Goal: Information Seeking & Learning: Learn about a topic

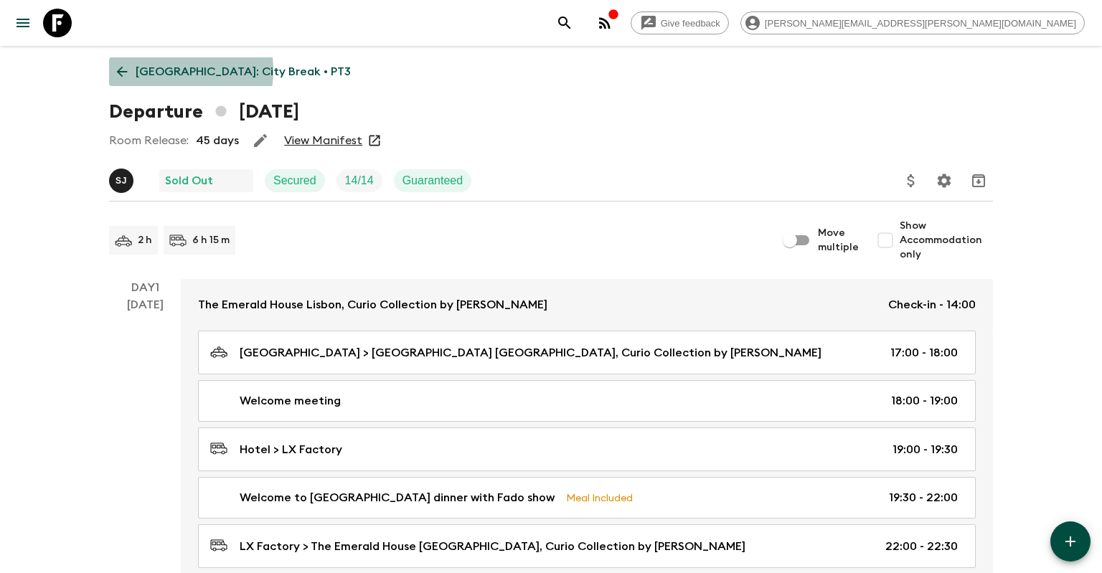
click at [159, 70] on p "[GEOGRAPHIC_DATA]: City Break • PT3" at bounding box center [243, 71] width 215 height 17
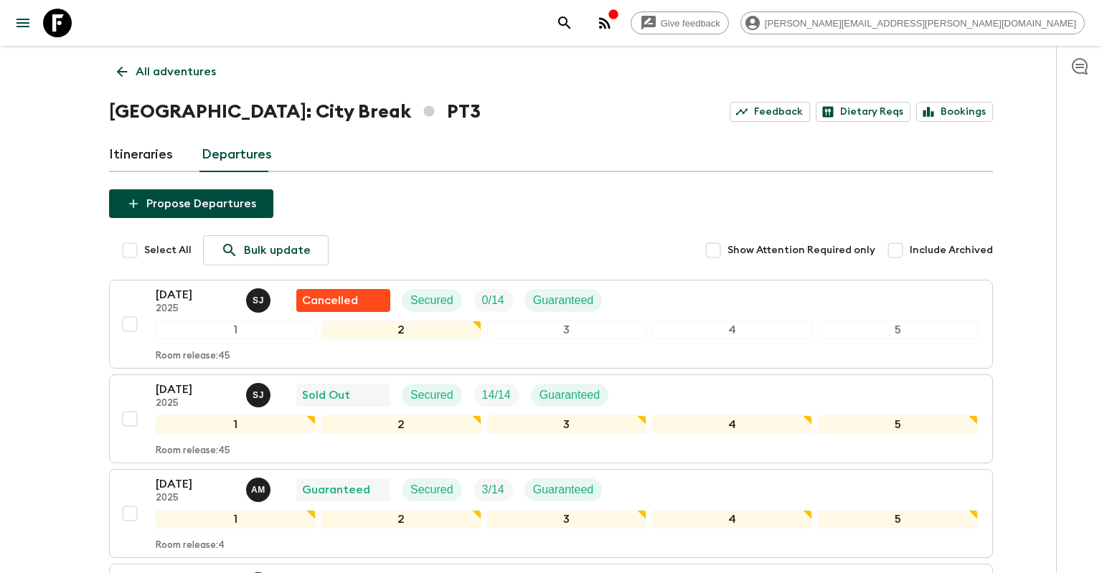
click at [159, 62] on link "All adventures" at bounding box center [166, 71] width 115 height 29
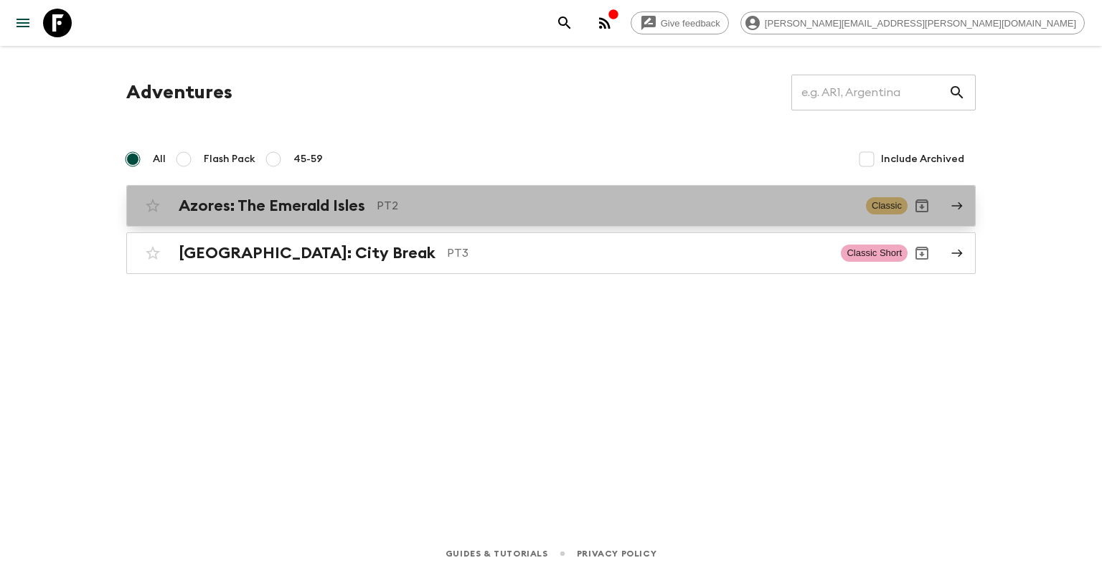
click at [380, 204] on p "PT2" at bounding box center [616, 205] width 478 height 17
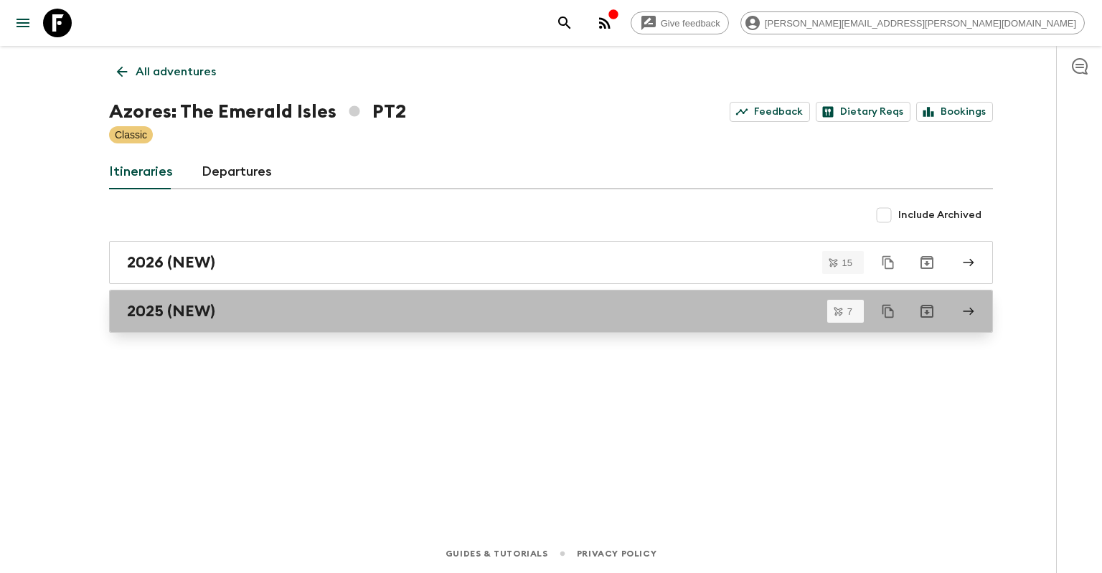
click at [400, 305] on div "2025 (NEW)" at bounding box center [537, 311] width 821 height 19
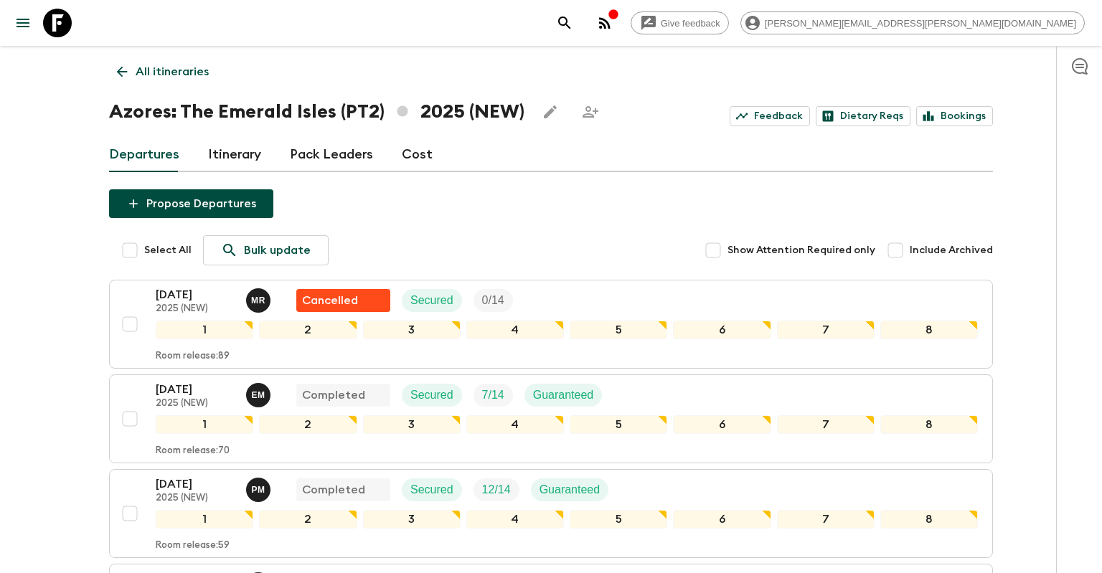
click at [330, 217] on div "Propose Departures Select All Bulk update Show Attention Required only Include …" at bounding box center [551, 580] width 884 height 782
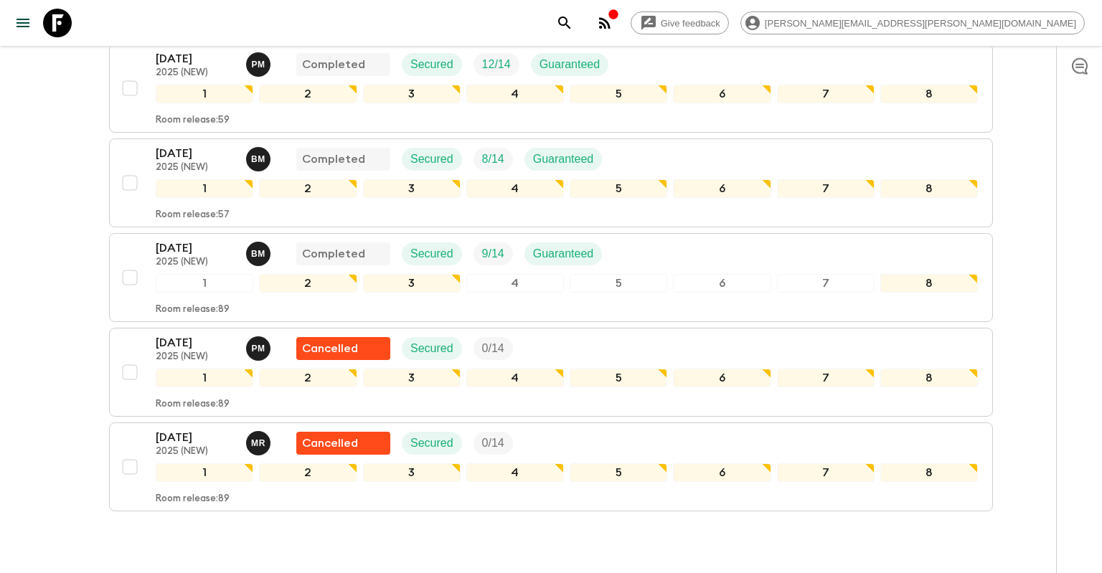
scroll to position [454, 0]
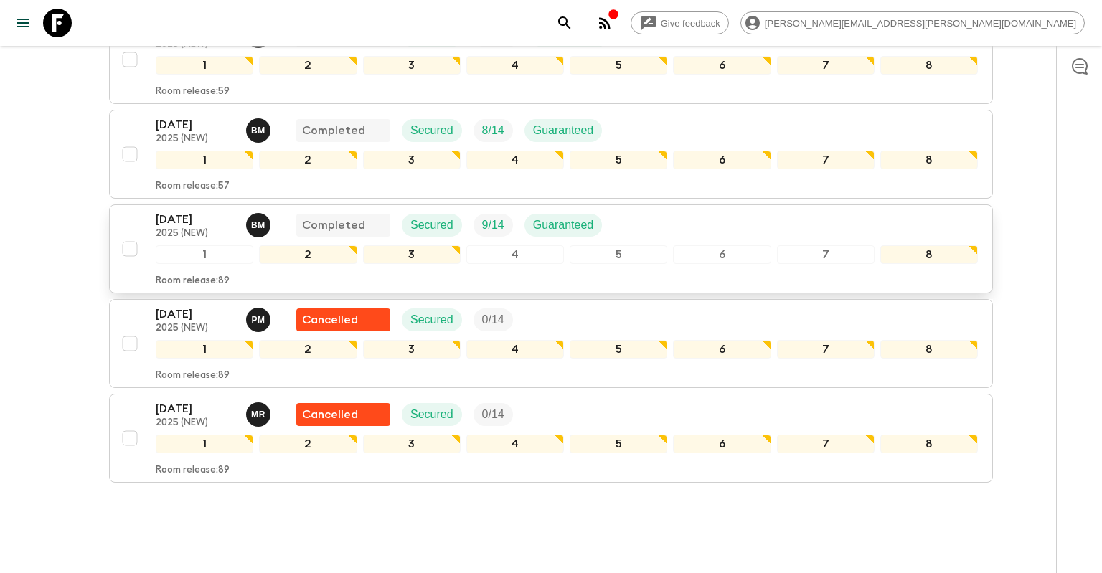
click at [169, 225] on p "[DATE]" at bounding box center [195, 219] width 79 height 17
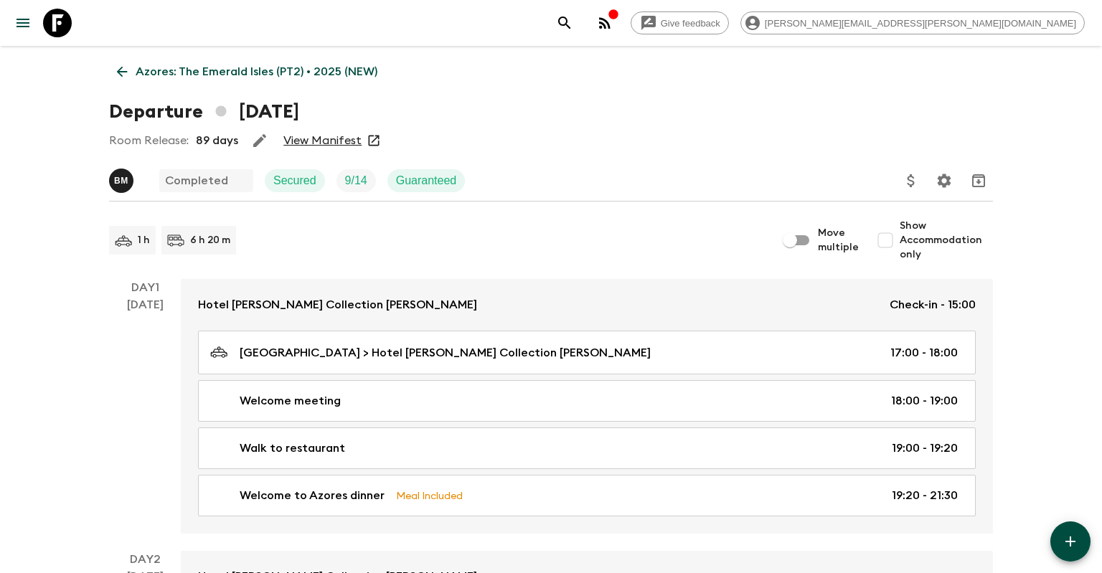
click at [308, 138] on link "View Manifest" at bounding box center [322, 140] width 78 height 14
click at [146, 80] on p "Azores: The Emerald Isles (PT2) • 2025 (NEW)" at bounding box center [257, 71] width 242 height 17
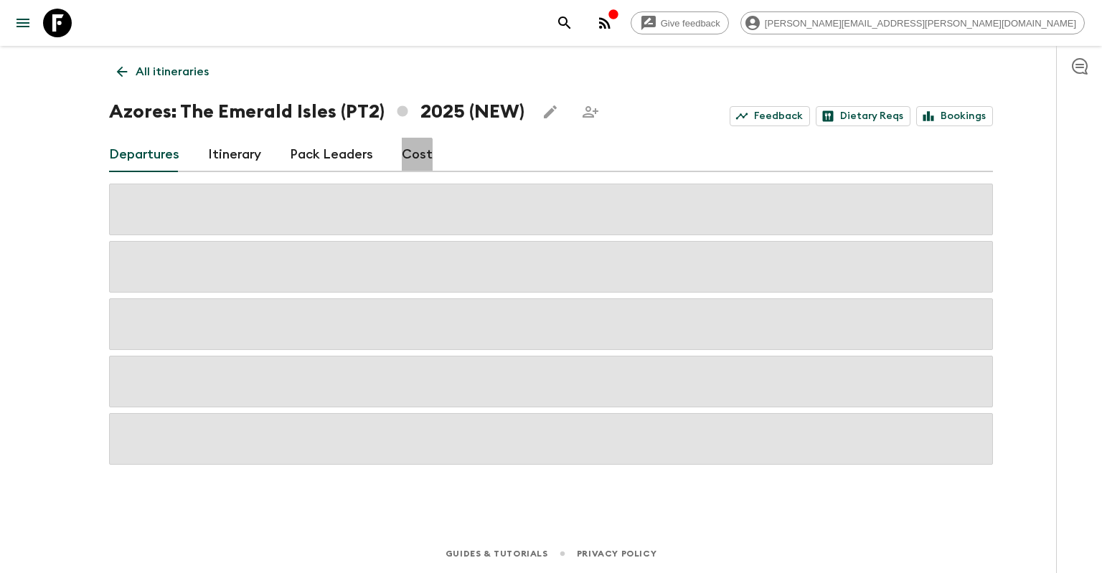
click at [402, 162] on link "Cost" at bounding box center [417, 155] width 31 height 34
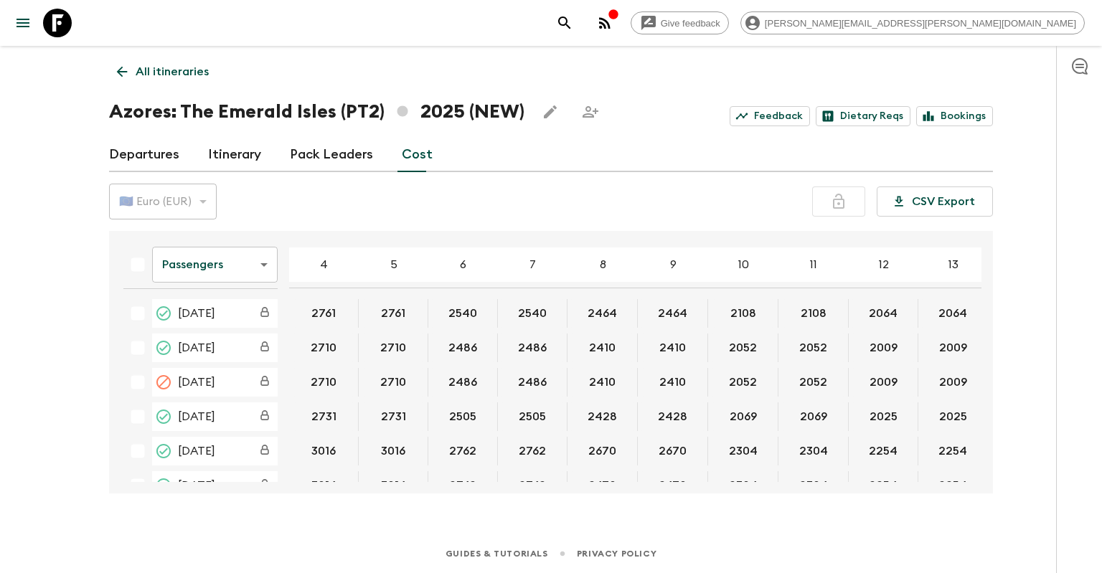
click at [225, 262] on body "Give feedback [PERSON_NAME][EMAIL_ADDRESS][PERSON_NAME][DOMAIN_NAME] All itiner…" at bounding box center [551, 286] width 1102 height 573
click at [201, 349] on li "Mandatory" at bounding box center [215, 345] width 126 height 23
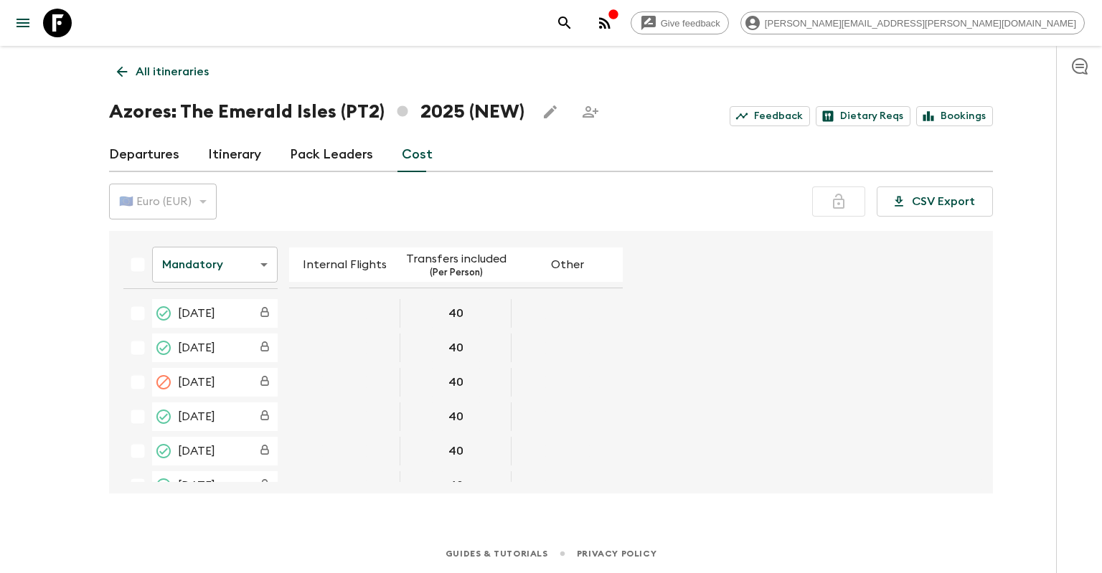
click at [237, 260] on body "Give feedback [PERSON_NAME][EMAIL_ADDRESS][PERSON_NAME][DOMAIN_NAME] All itiner…" at bounding box center [551, 286] width 1102 height 573
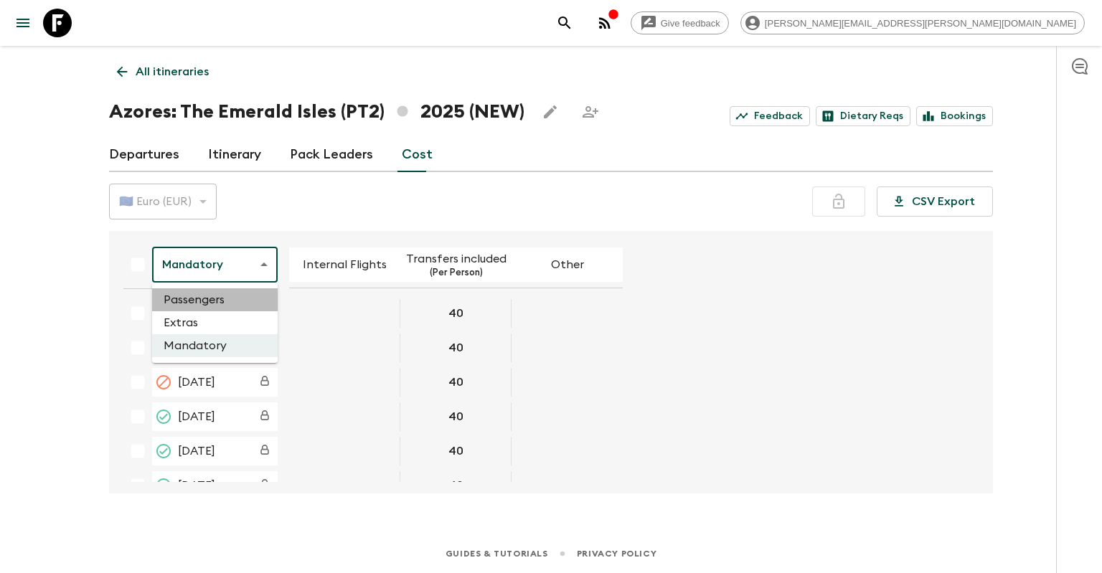
click at [228, 297] on li "Passengers" at bounding box center [215, 299] width 126 height 23
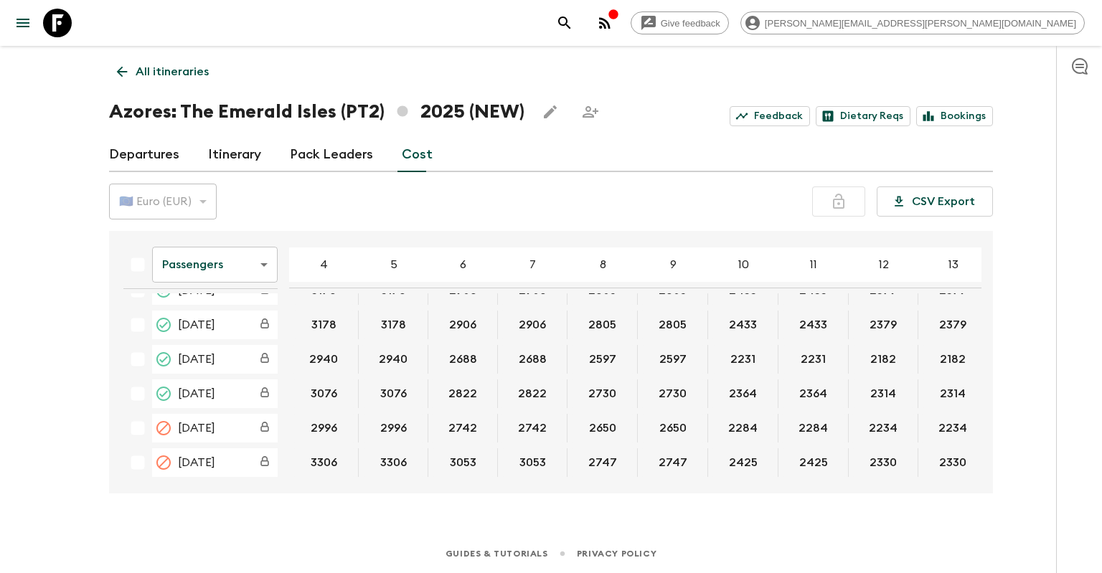
scroll to position [402, 0]
click at [249, 278] on body "Give feedback [PERSON_NAME][EMAIL_ADDRESS][PERSON_NAME][DOMAIN_NAME] All itiner…" at bounding box center [551, 286] width 1102 height 573
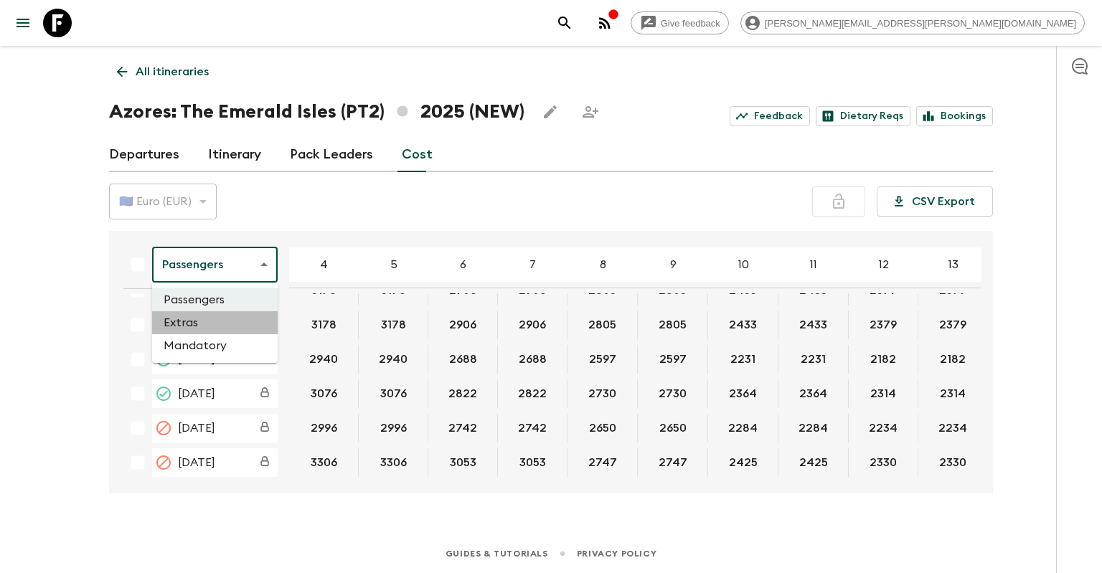
click at [237, 329] on li "Extras" at bounding box center [215, 322] width 126 height 23
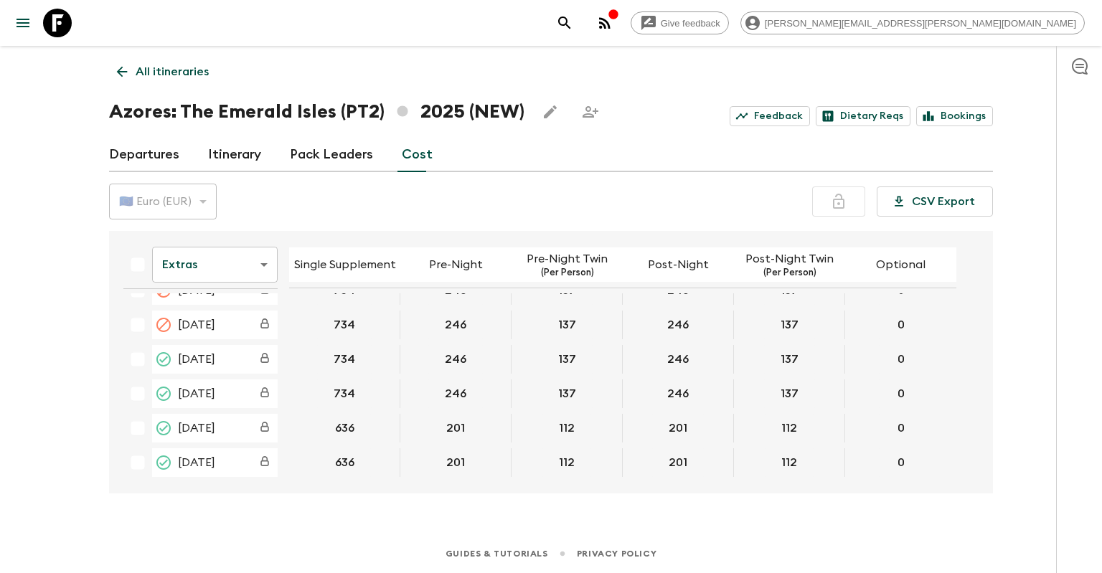
scroll to position [402, 0]
click at [254, 271] on body "Give feedback [PERSON_NAME][EMAIL_ADDRESS][PERSON_NAME][DOMAIN_NAME] All itiner…" at bounding box center [551, 286] width 1102 height 573
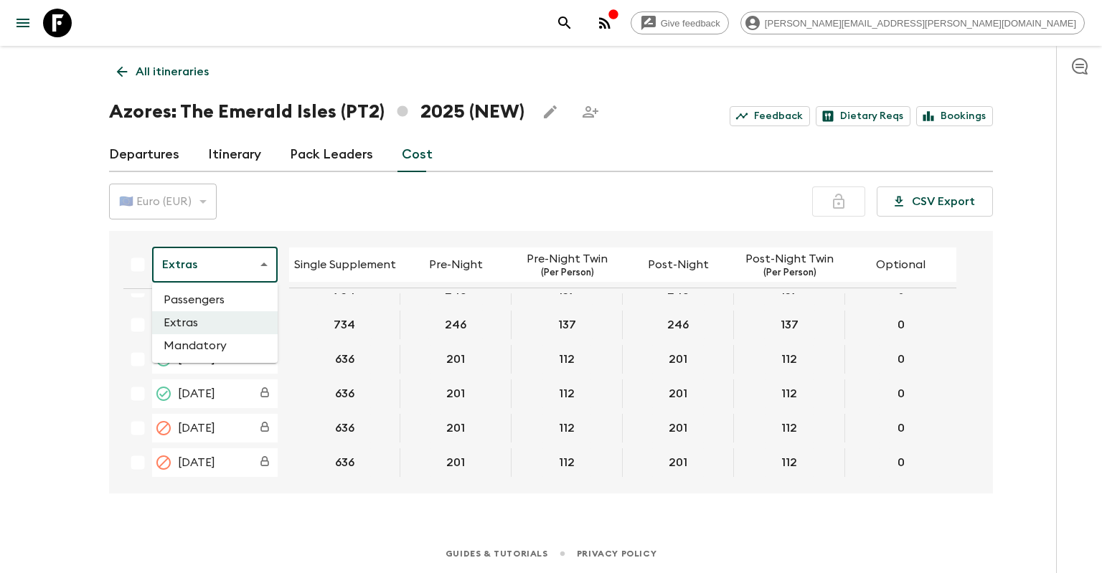
click at [234, 341] on li "Mandatory" at bounding box center [215, 345] width 126 height 23
